Goal: Book appointment/travel/reservation

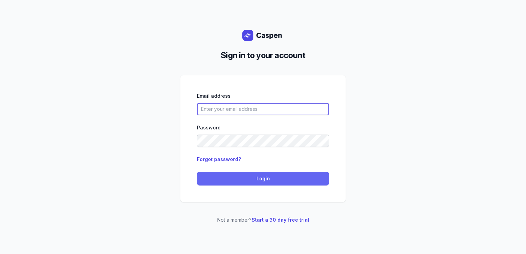
type input "courtney@courtneymaccounselling.com.au"
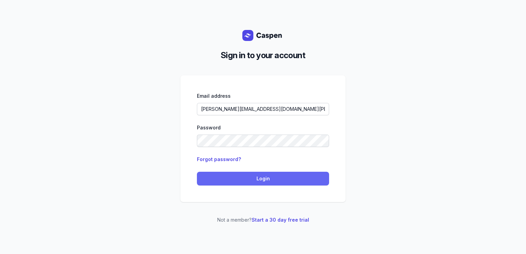
click at [240, 181] on span "Login" at bounding box center [263, 179] width 124 height 8
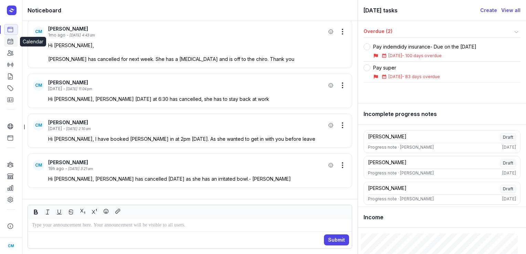
click at [10, 44] on icon at bounding box center [10, 41] width 5 height 5
select select "week"
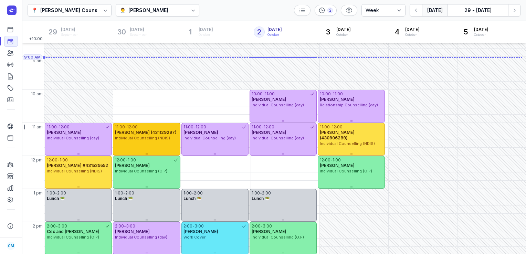
scroll to position [19, 0]
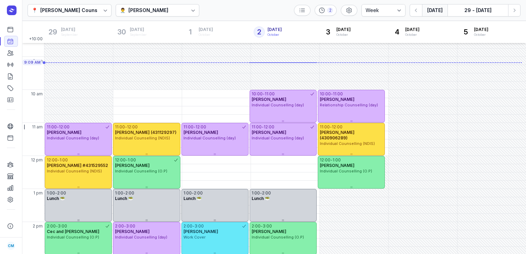
click at [181, 14] on div "👨‍⚕️ [PERSON_NAME]" at bounding box center [158, 10] width 84 height 12
click at [225, 8] on div "📍 [PERSON_NAME] Counselling 👨‍⚕️ [PERSON_NAME] 2 Day 3 days Work week Week [DAT…" at bounding box center [274, 10] width 504 height 21
click at [166, 9] on div "[PERSON_NAME]" at bounding box center [148, 10] width 40 height 8
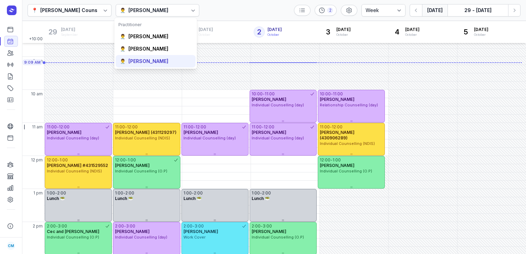
click at [138, 61] on div "[PERSON_NAME]" at bounding box center [148, 61] width 40 height 7
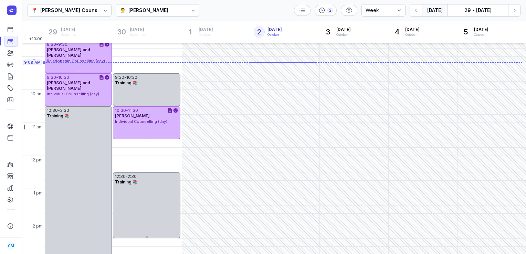
click at [431, 9] on button "[DATE]" at bounding box center [434, 10] width 25 height 12
click at [518, 10] on icon "button" at bounding box center [514, 10] width 7 height 7
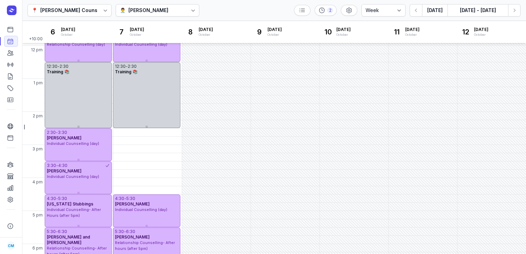
scroll to position [129, 0]
click at [190, 7] on icon at bounding box center [193, 10] width 7 height 7
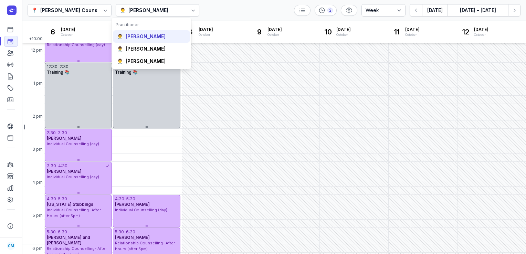
click at [151, 38] on div "[PERSON_NAME]" at bounding box center [146, 36] width 40 height 7
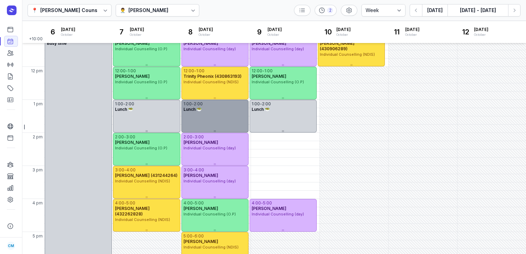
scroll to position [109, 0]
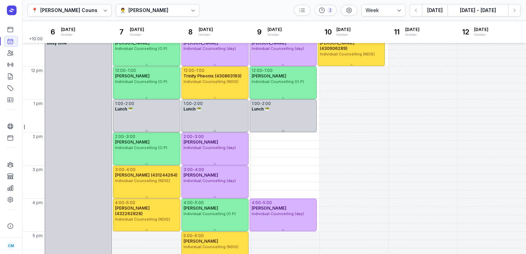
click at [139, 8] on div "[PERSON_NAME]" at bounding box center [148, 10] width 40 height 8
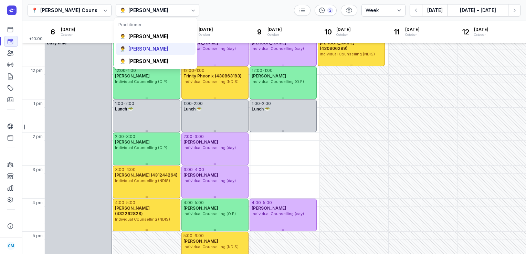
click at [139, 47] on div "[PERSON_NAME]" at bounding box center [148, 48] width 40 height 7
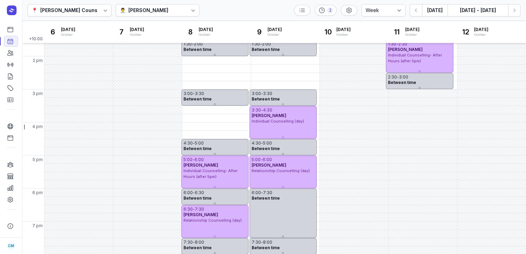
scroll to position [185, 0]
click at [514, 14] on button "Next week" at bounding box center [514, 10] width 12 height 12
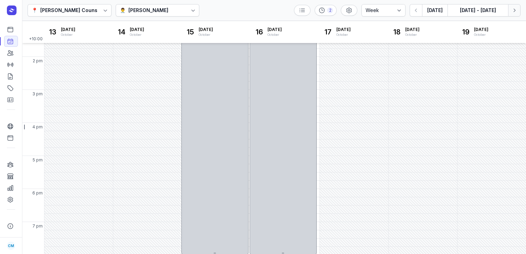
click at [514, 14] on button "Next week" at bounding box center [514, 10] width 12 height 12
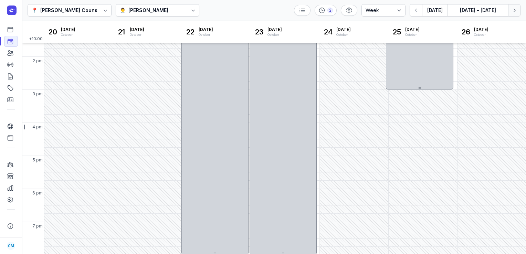
click at [514, 14] on button "Next week" at bounding box center [514, 10] width 12 height 12
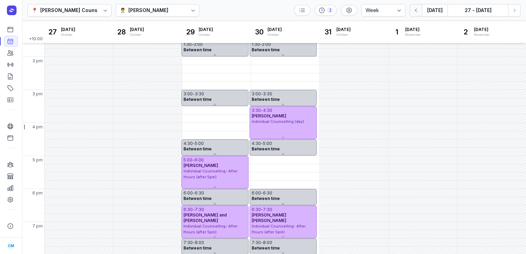
click at [418, 14] on button "button" at bounding box center [416, 10] width 12 height 12
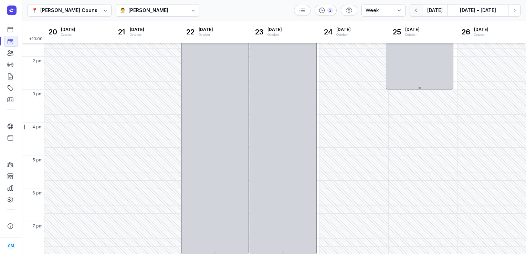
click at [418, 14] on button "button" at bounding box center [416, 10] width 12 height 12
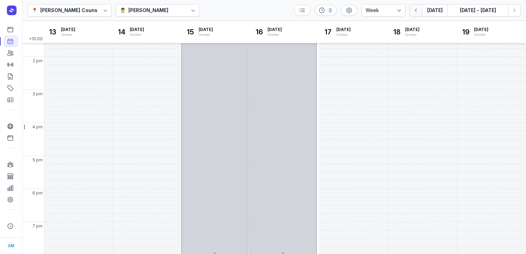
click at [418, 14] on button "button" at bounding box center [416, 10] width 12 height 12
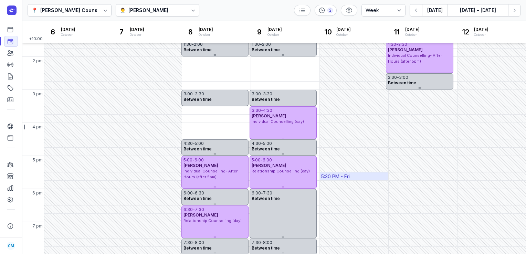
scroll to position [75, 0]
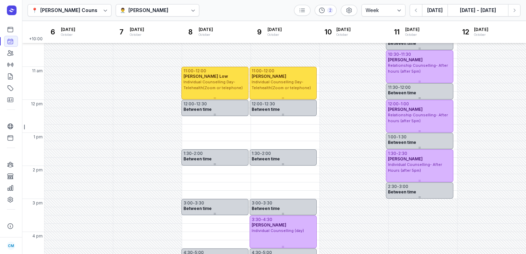
click at [136, 9] on div "[PERSON_NAME]" at bounding box center [148, 10] width 40 height 8
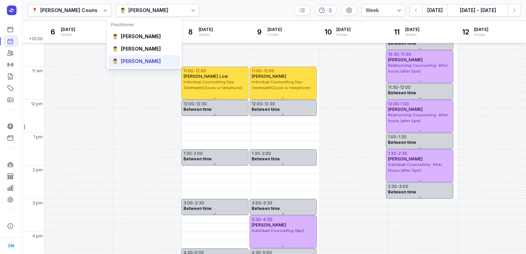
click at [133, 62] on div "[PERSON_NAME]" at bounding box center [141, 61] width 40 height 7
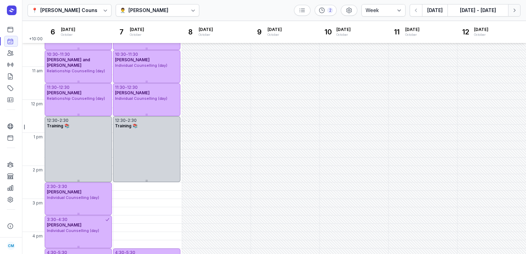
click at [514, 11] on icon "button" at bounding box center [515, 10] width 2 height 3
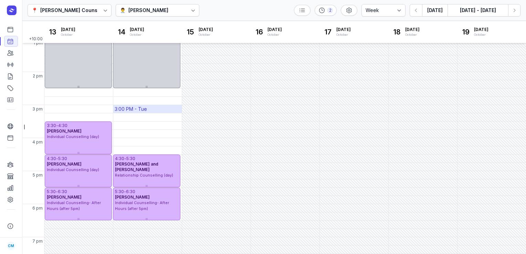
scroll to position [82, 0]
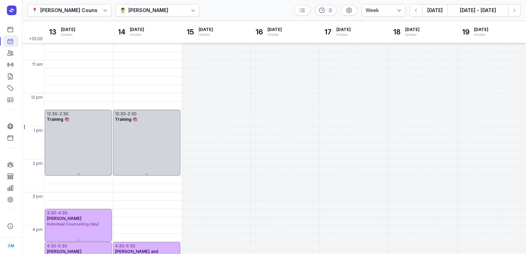
click at [139, 16] on div "👨‍⚕️ [PERSON_NAME]" at bounding box center [158, 10] width 84 height 12
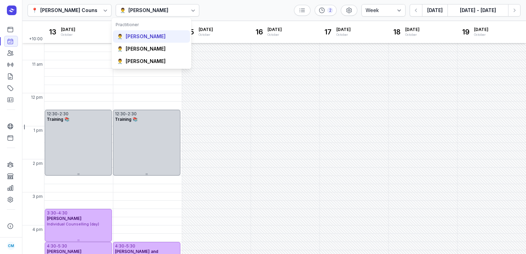
click at [144, 35] on div "[PERSON_NAME]" at bounding box center [146, 36] width 40 height 7
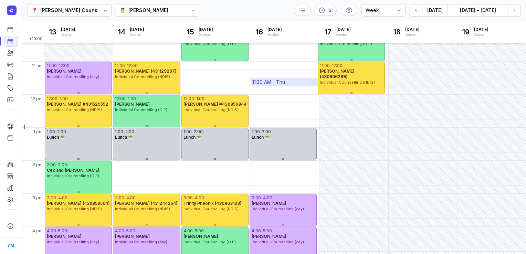
scroll to position [48, 0]
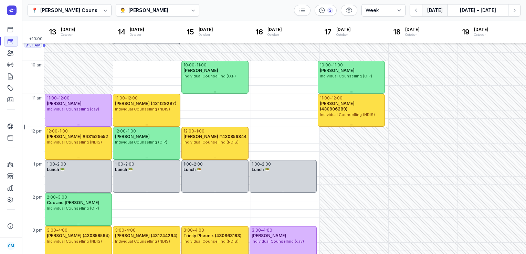
click at [430, 10] on button "[DATE]" at bounding box center [434, 10] width 25 height 12
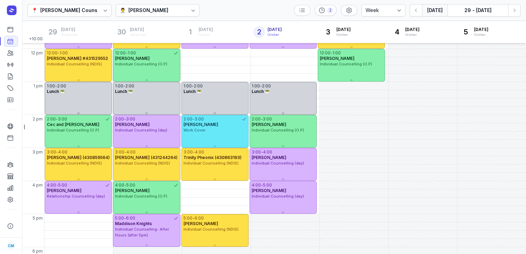
scroll to position [127, 0]
